Goal: Task Accomplishment & Management: Manage account settings

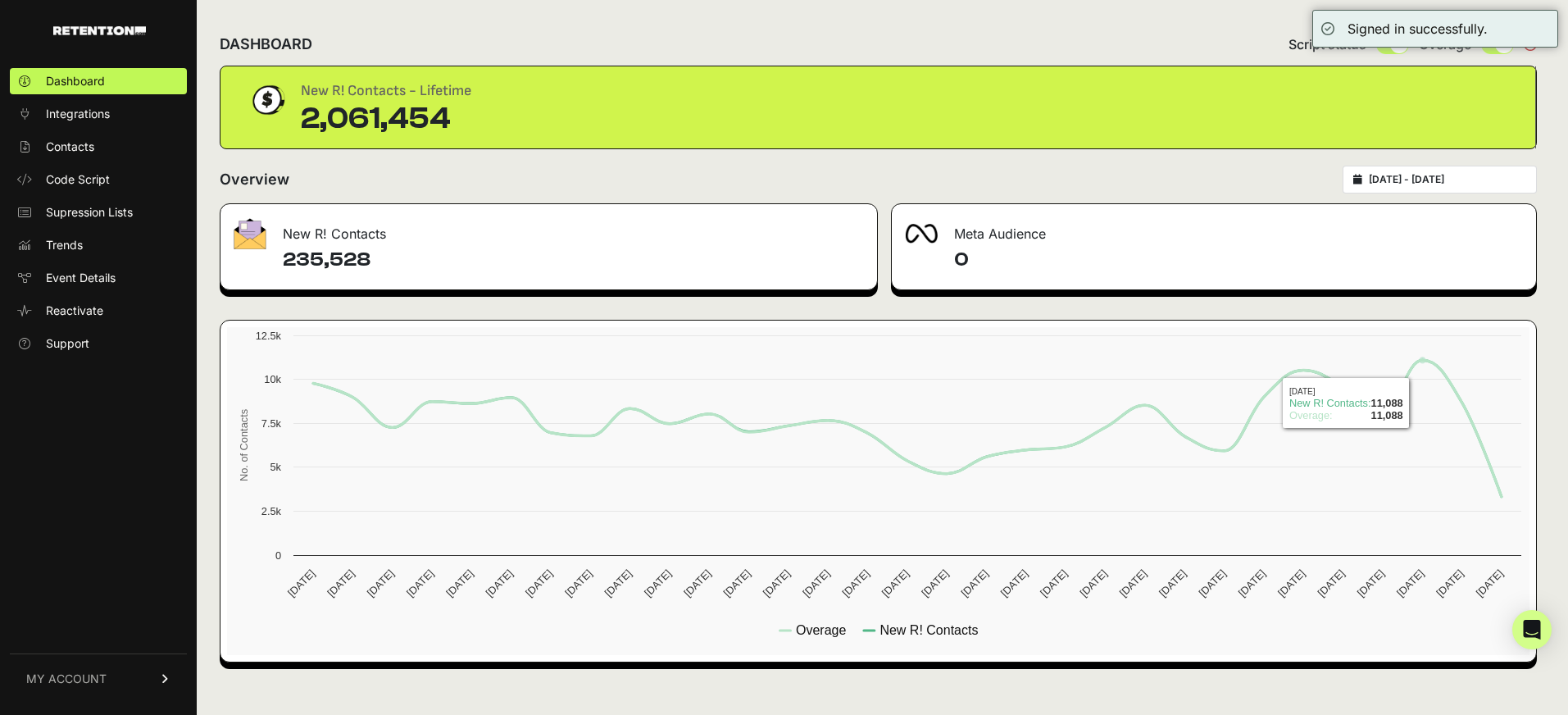
type input "[DATE]"
type input "2025-08-29"
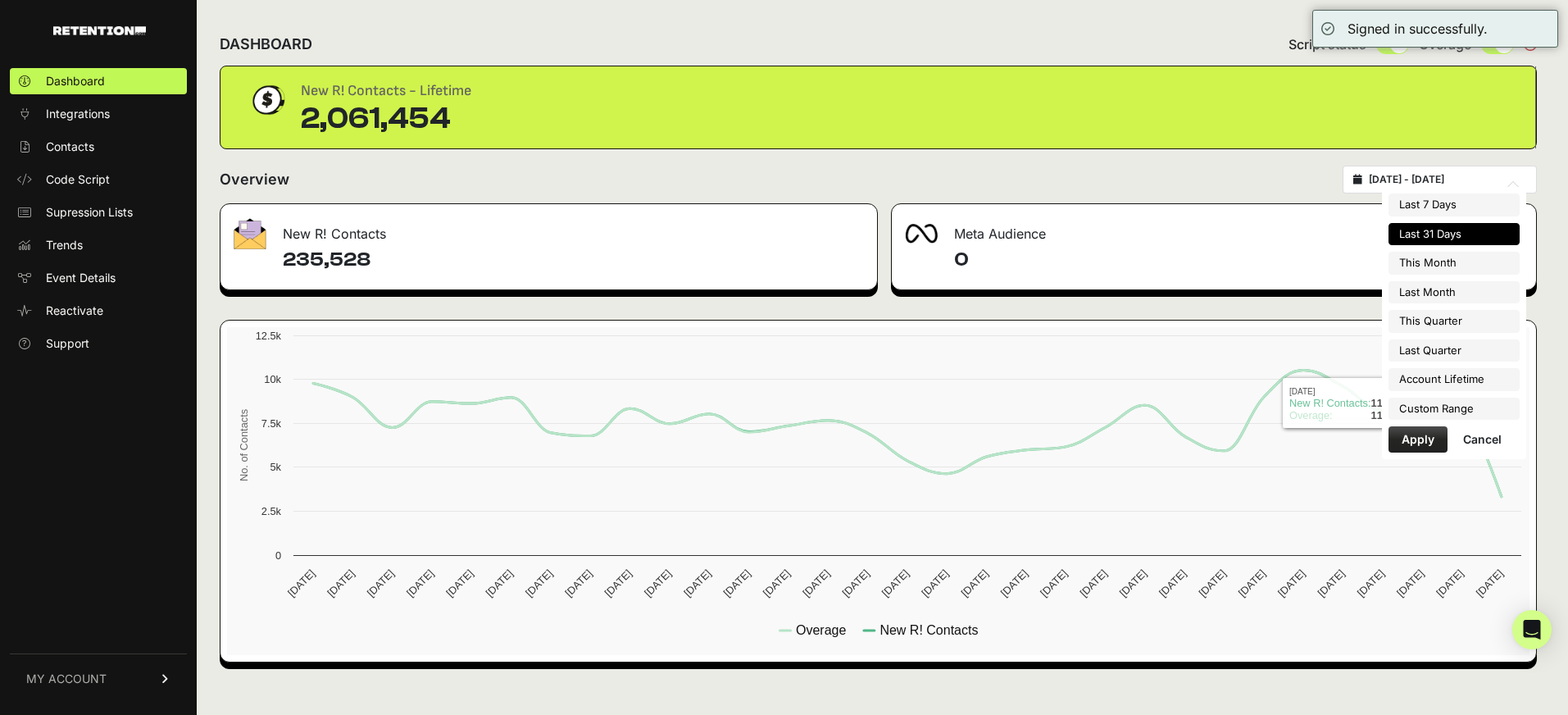
click at [1445, 184] on input "2025-07-30 - 2025-08-29" at bounding box center [1447, 180] width 157 height 13
type input "2025-08-01"
type input "2025-08-31"
type input "2025-07-30"
type input "2025-08-29"
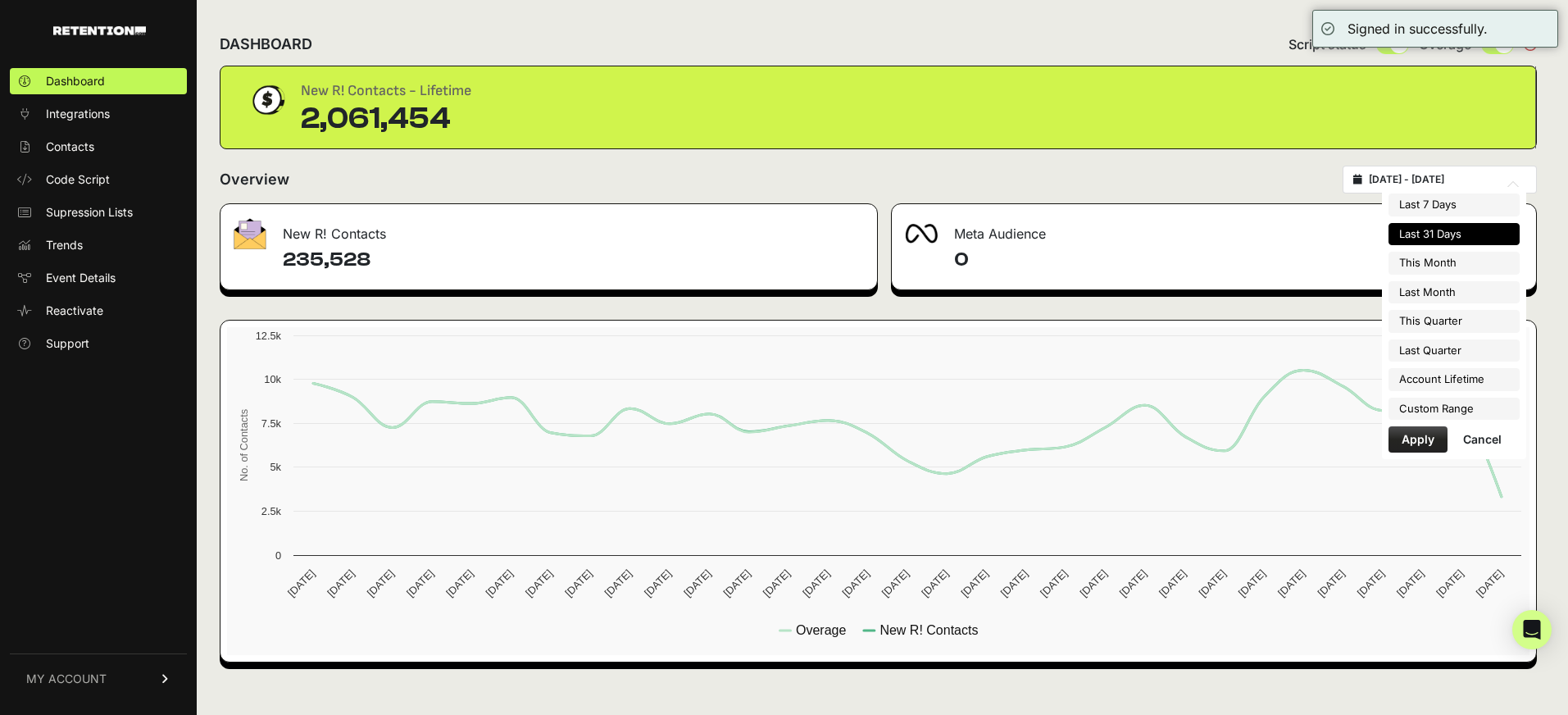
type input "2025-07-01"
type input "2025-07-31"
type input "2025-07-30"
type input "2025-08-29"
type input "2025-07-01"
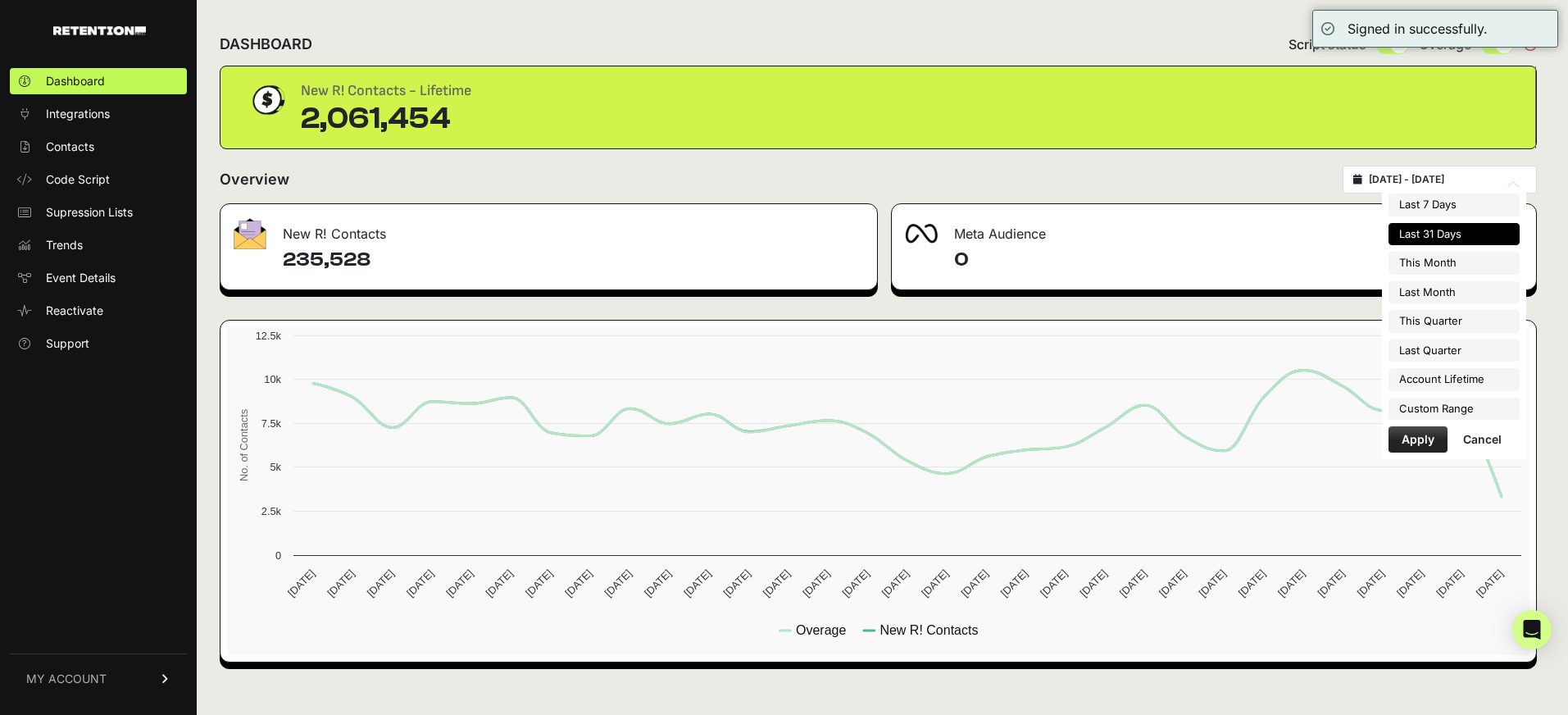
type input "2025-09-30"
type input "2025-07-30"
type input "2025-08-29"
type input "2025-04-01"
type input "2025-06-30"
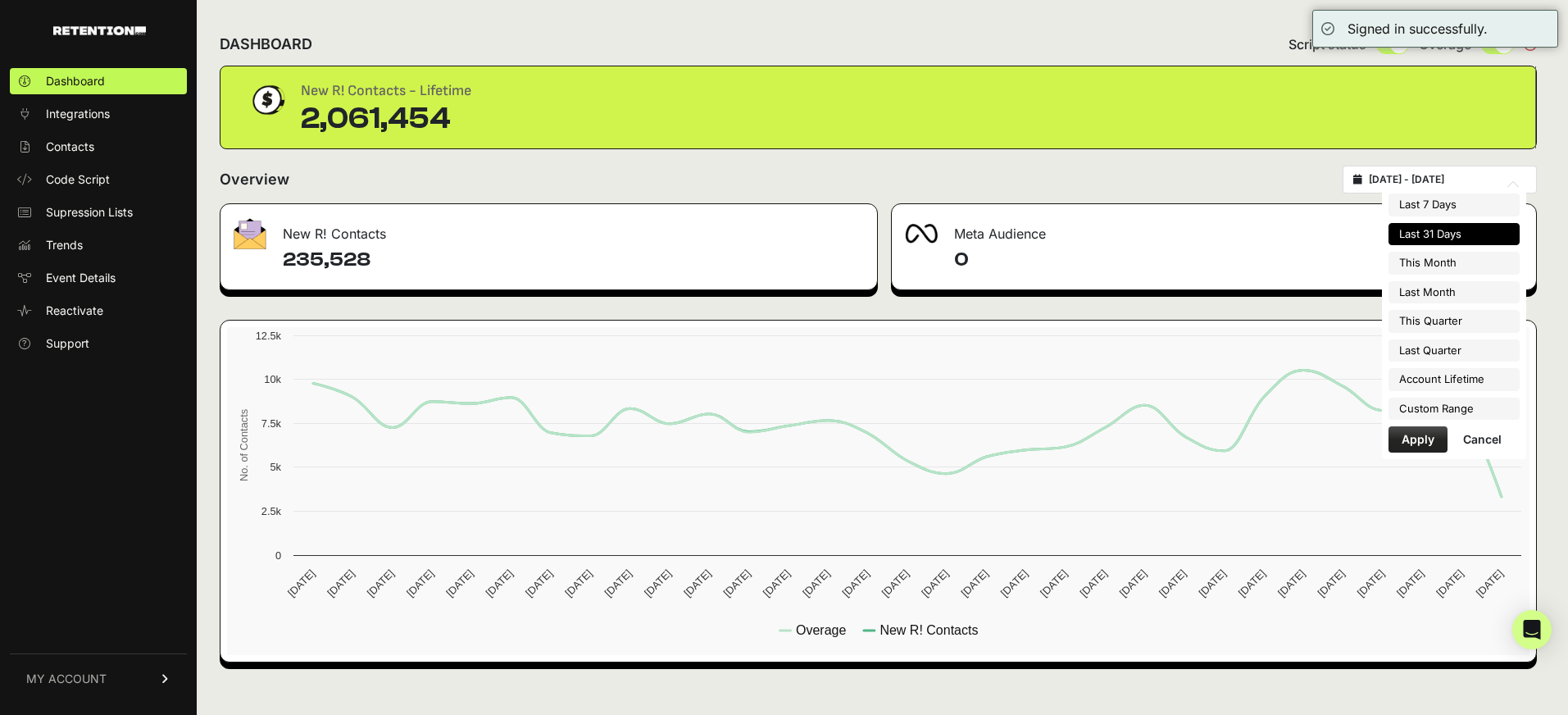
type input "2025-07-30"
type input "2025-08-29"
click at [1450, 400] on li "Custom Range" at bounding box center [1454, 408] width 131 height 23
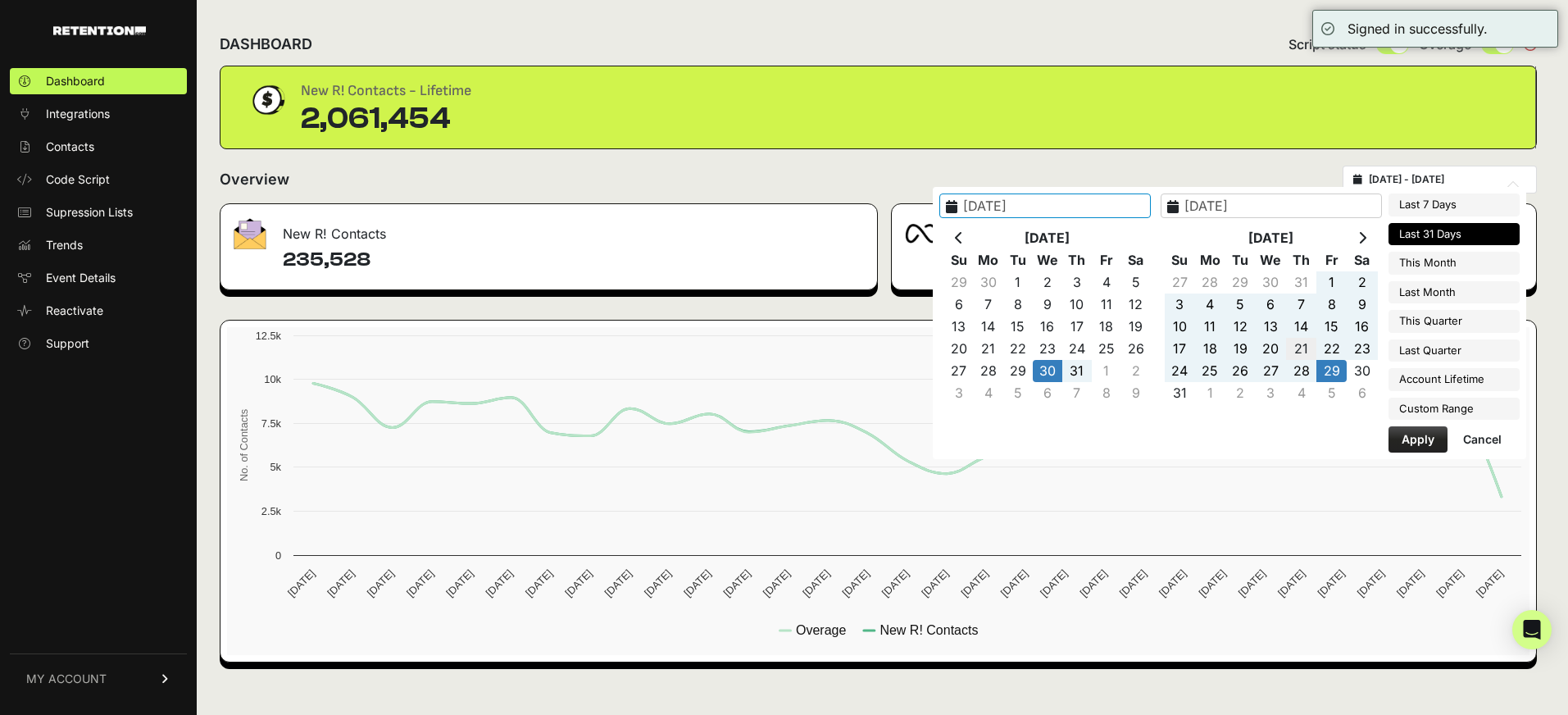
type input "2025-08-21"
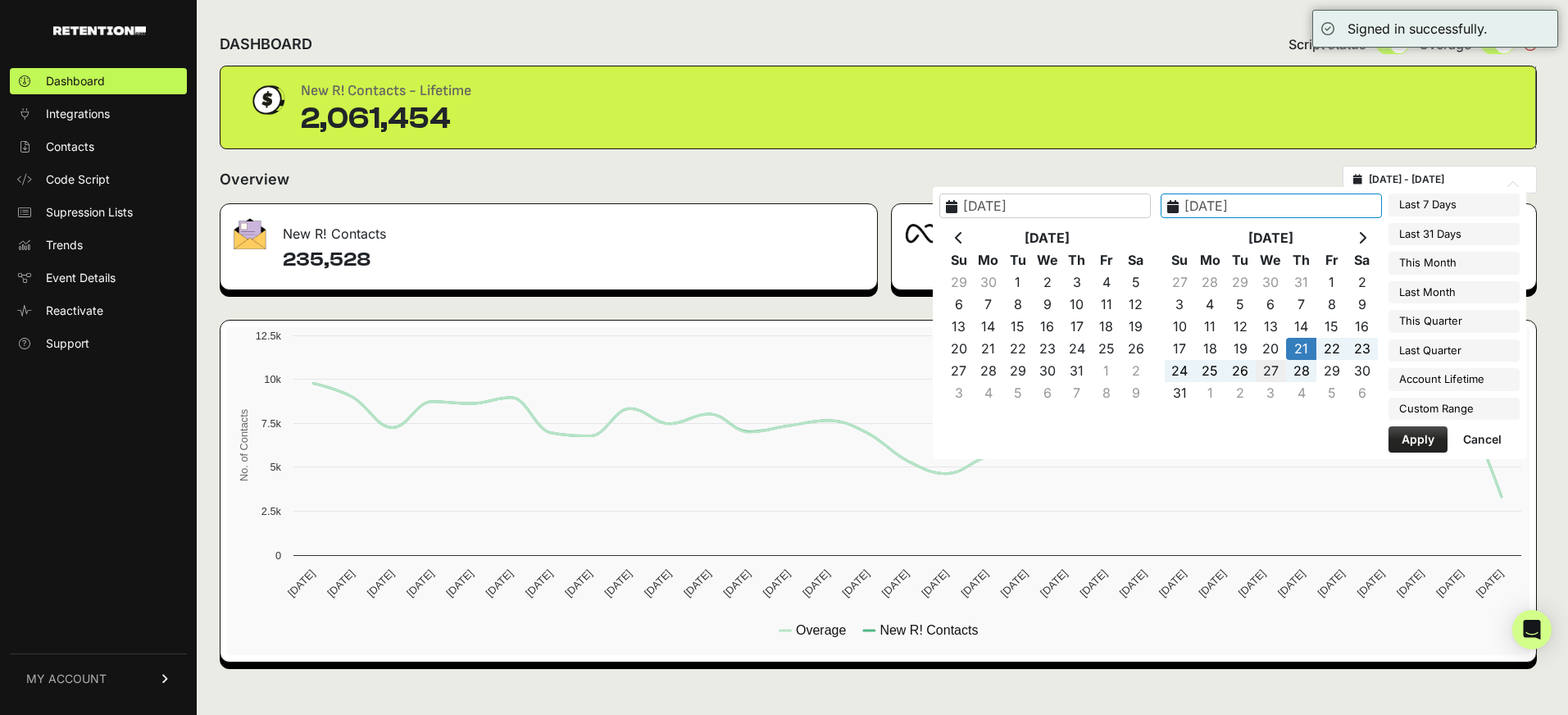
type input "2025-08-27"
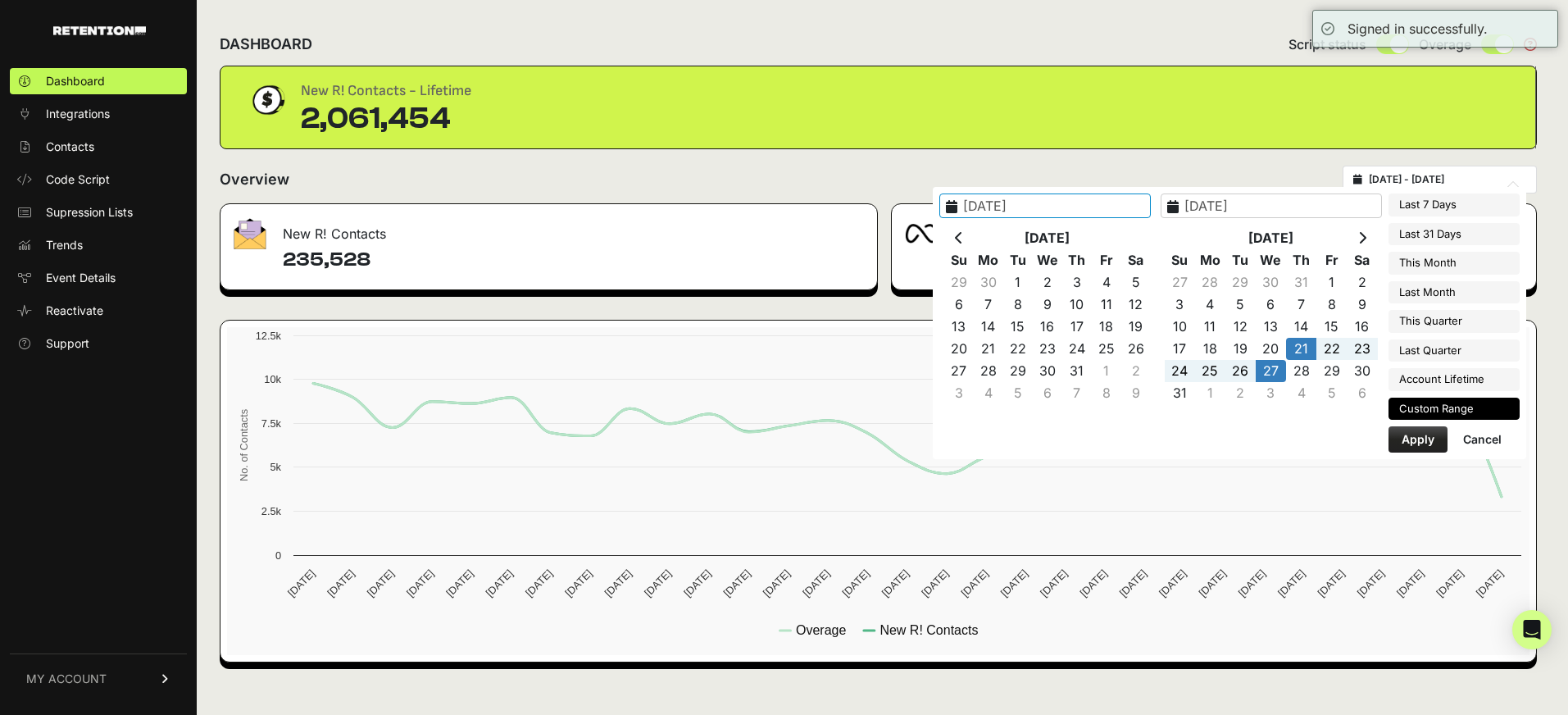
type input "2025-08-21"
click at [1396, 445] on button "Apply" at bounding box center [1418, 439] width 59 height 26
type input "[DATE] - [DATE]"
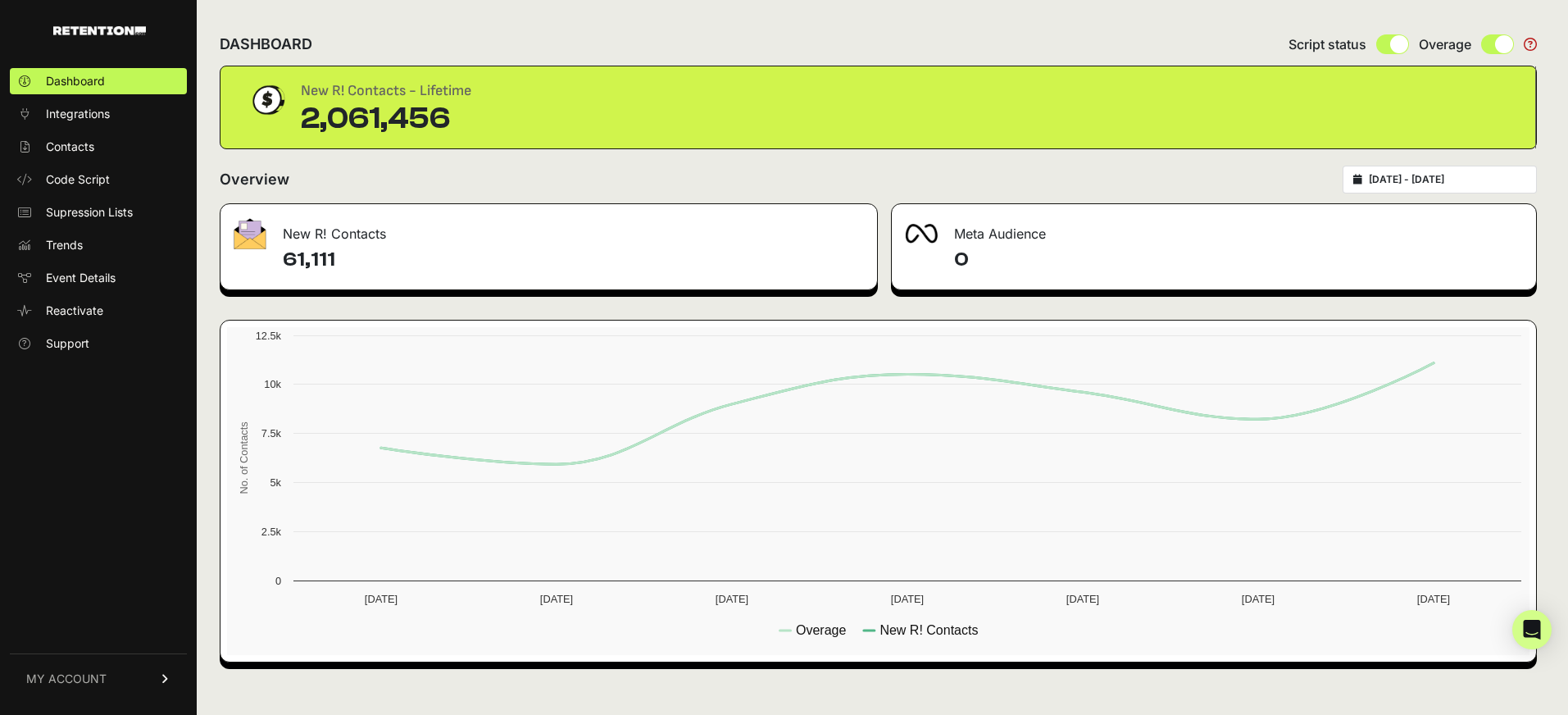
click at [143, 678] on link "MY ACCOUNT" at bounding box center [98, 679] width 177 height 50
click at [102, 683] on link "Sign Out" at bounding box center [98, 690] width 177 height 26
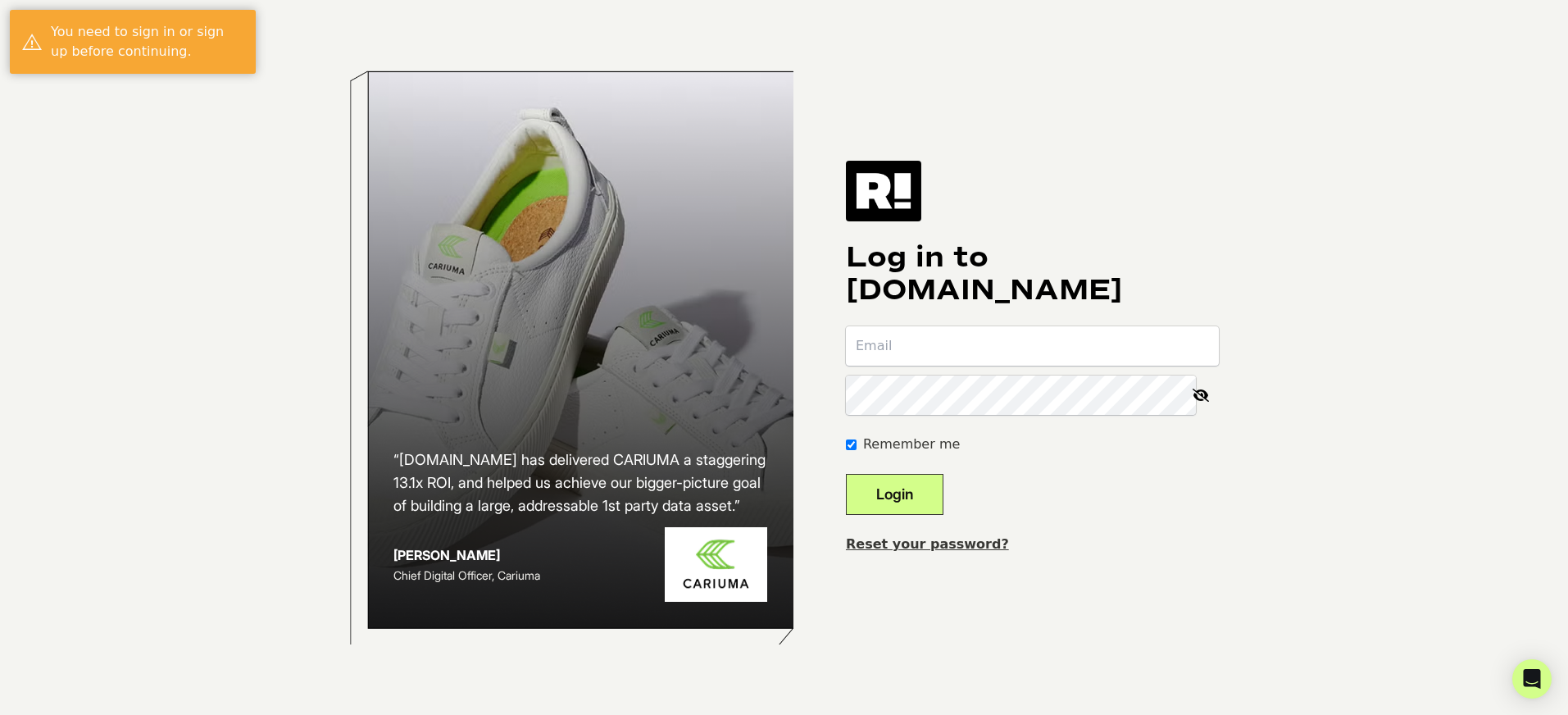
click at [921, 346] on input "email" at bounding box center [1032, 345] width 373 height 39
type input "[PERSON_NAME][EMAIL_ADDRESS][DOMAIN_NAME]"
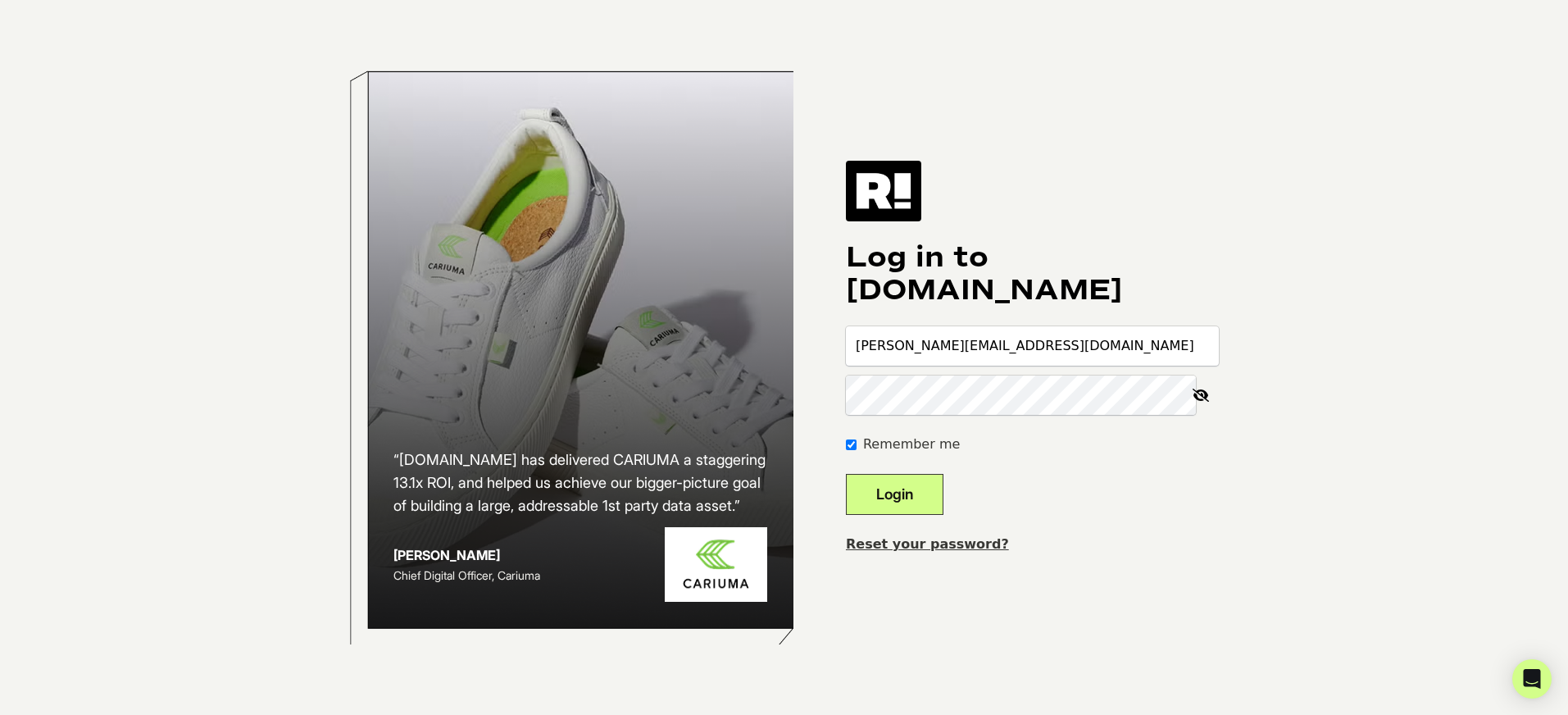
click at [846, 474] on button "Login" at bounding box center [894, 494] width 97 height 41
